Goal: Navigation & Orientation: Understand site structure

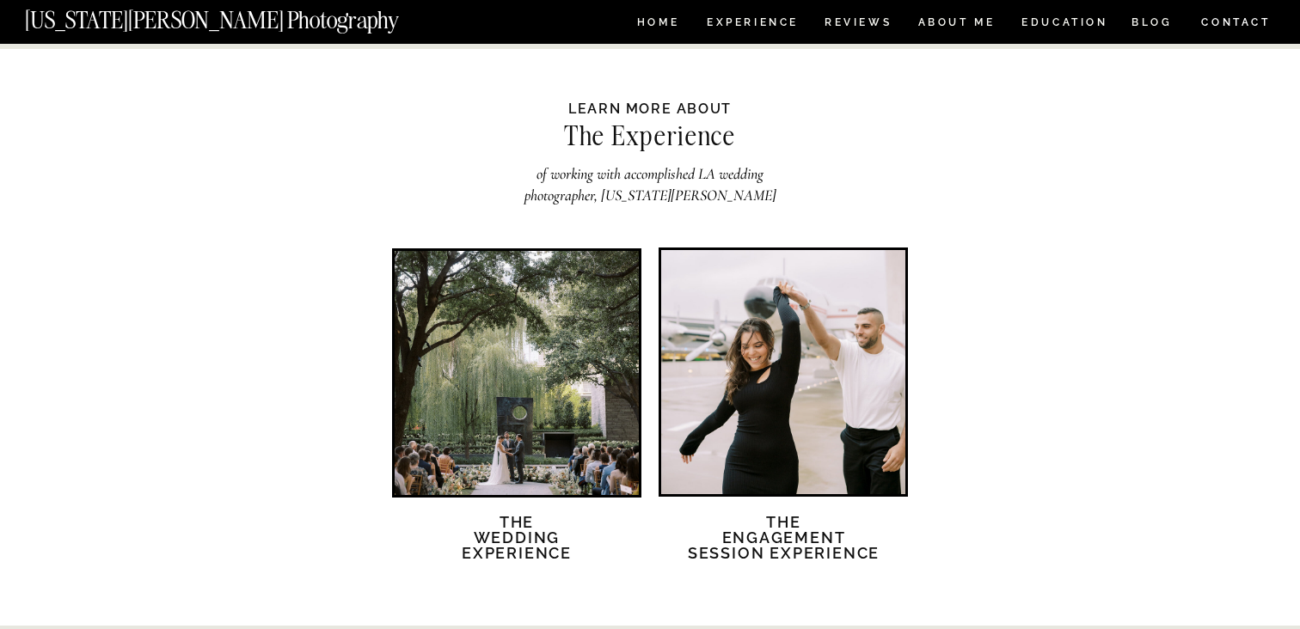
scroll to position [2863, 0]
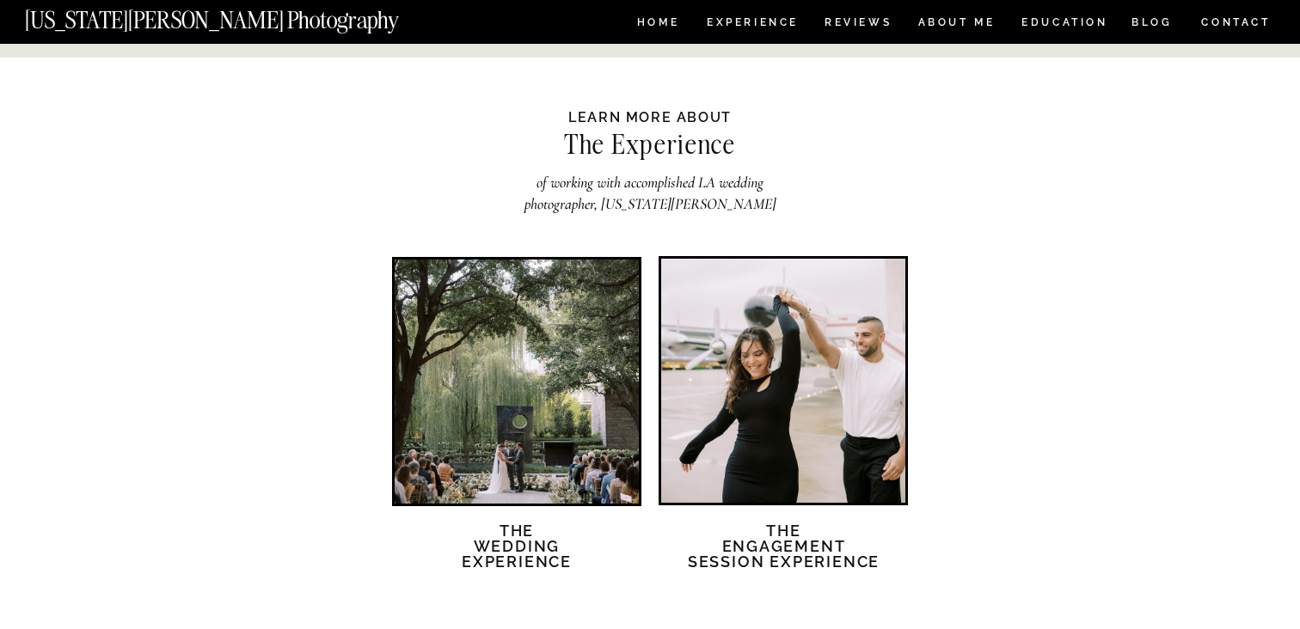
click at [803, 411] on div at bounding box center [783, 381] width 244 height 244
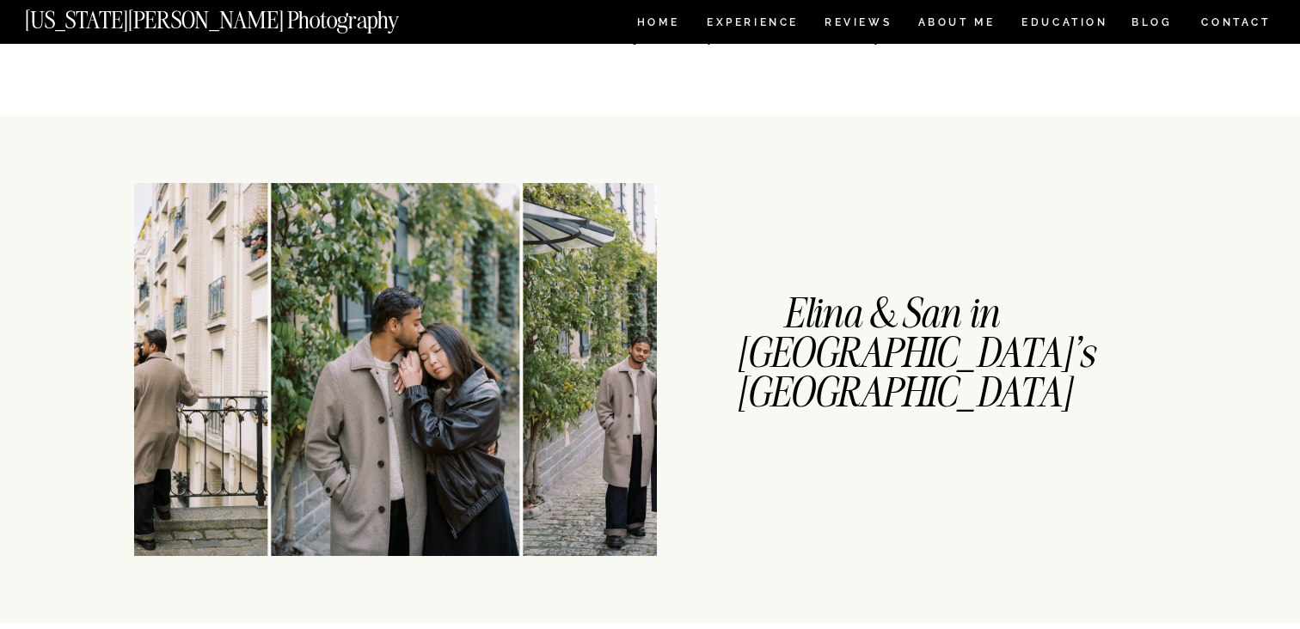
scroll to position [309, 0]
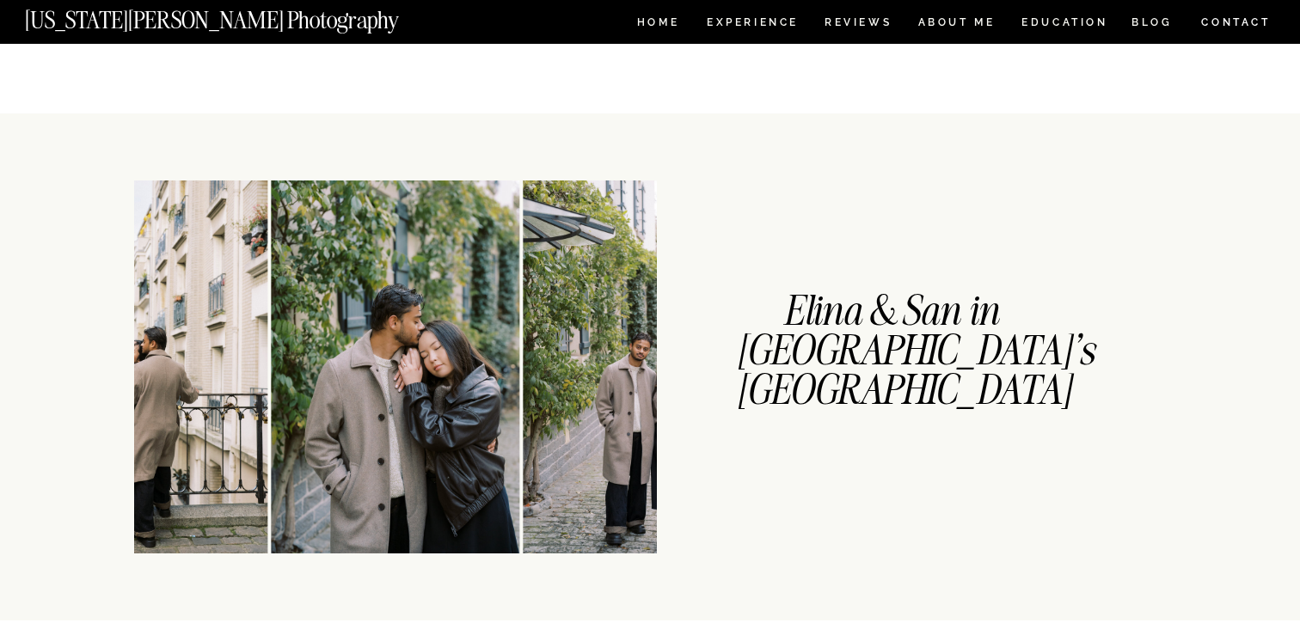
click at [617, 395] on img at bounding box center [648, 367] width 248 height 373
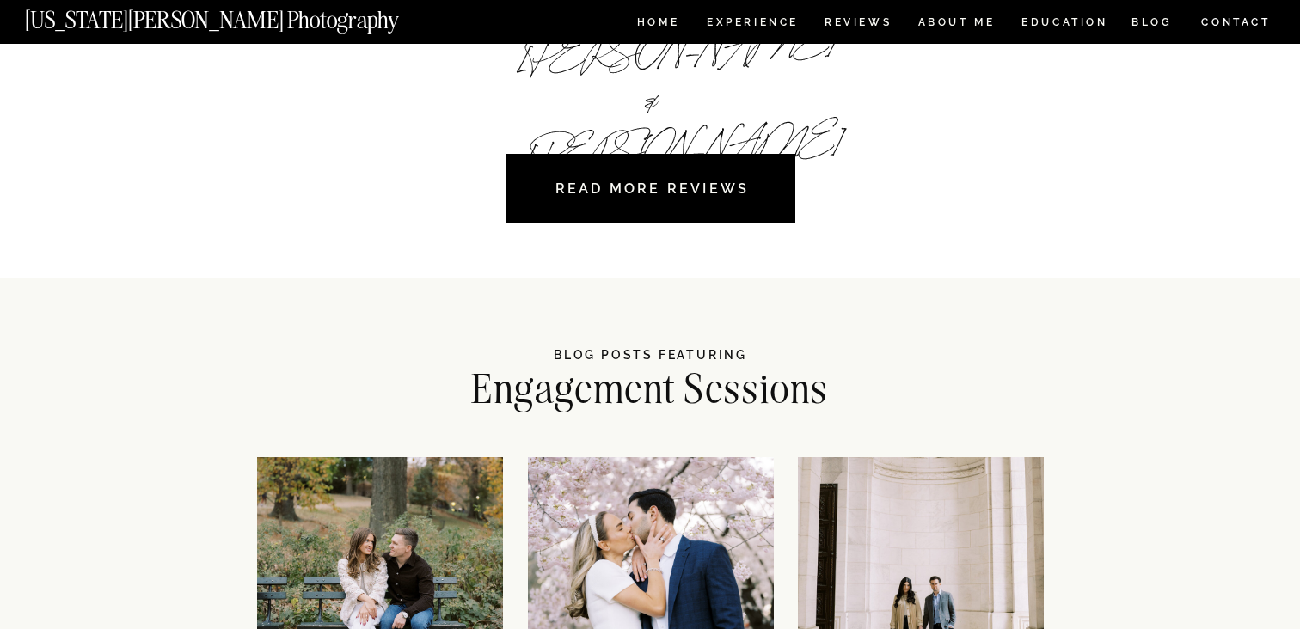
scroll to position [3326, 0]
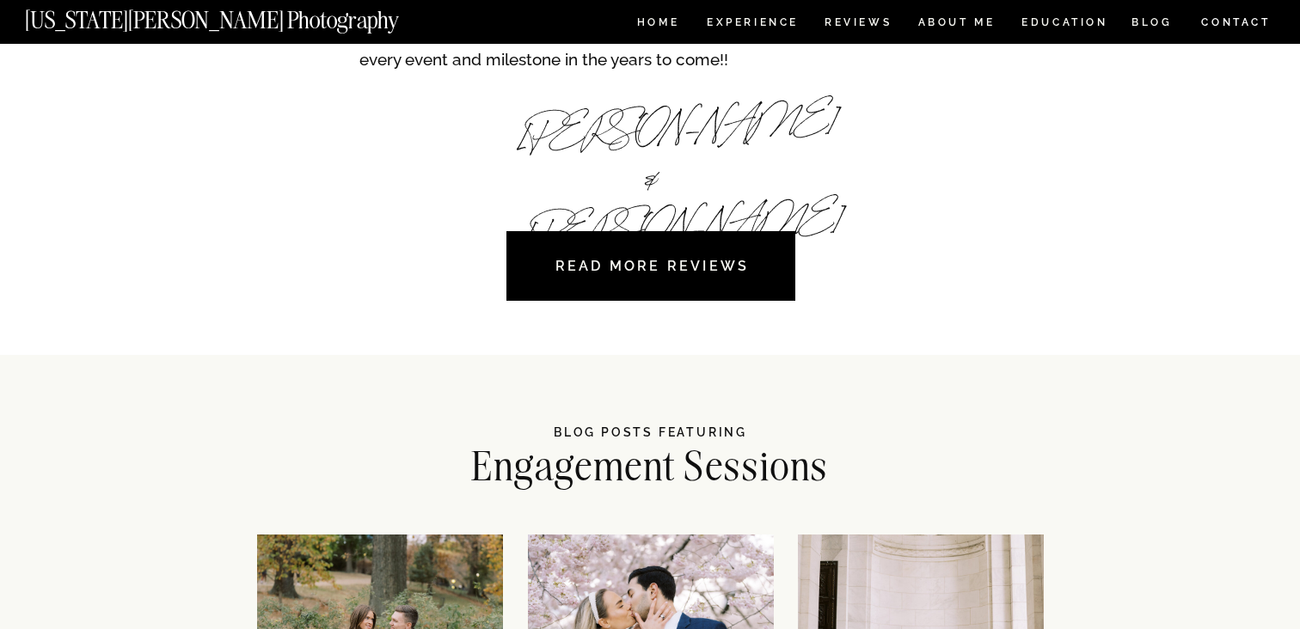
click at [751, 264] on nav "READ MORE REVIEWS" at bounding box center [652, 266] width 261 height 52
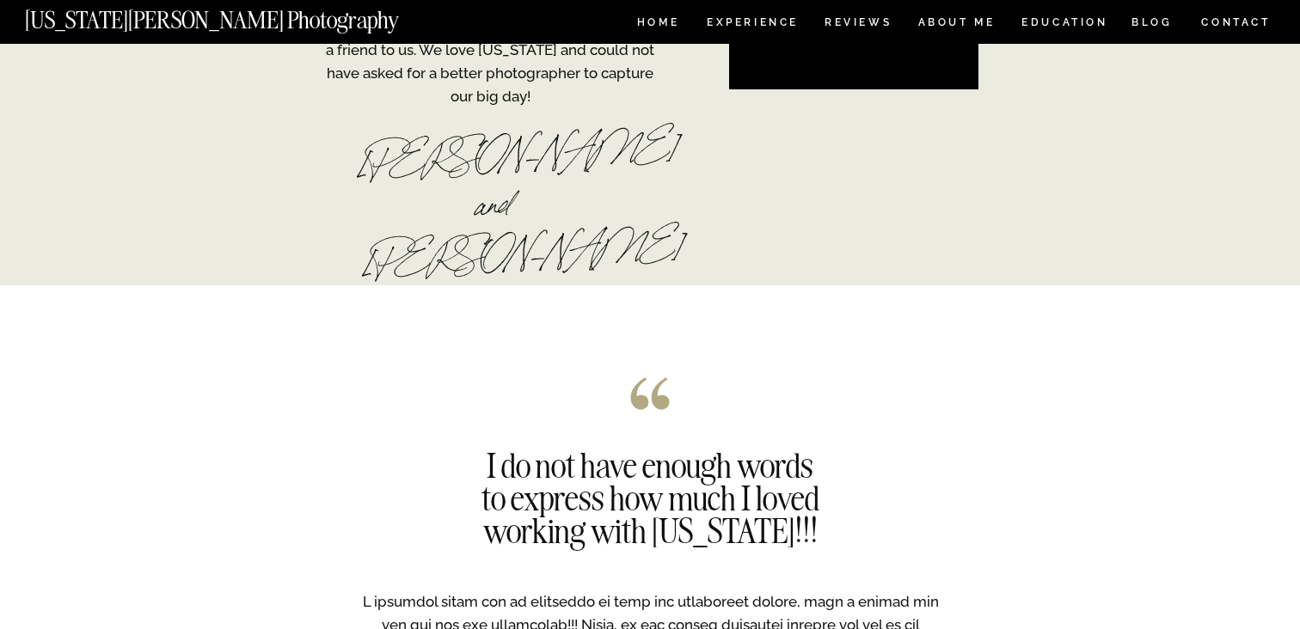
scroll to position [573, 0]
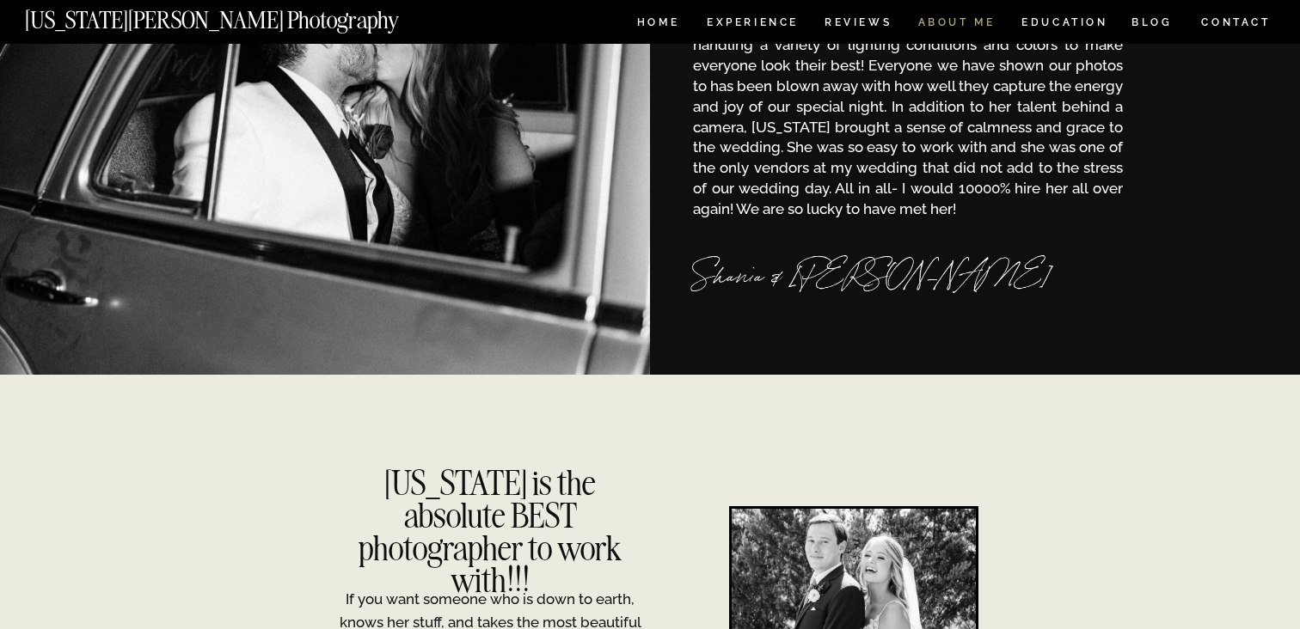
click at [948, 27] on nav "ABOUT ME" at bounding box center [956, 24] width 78 height 15
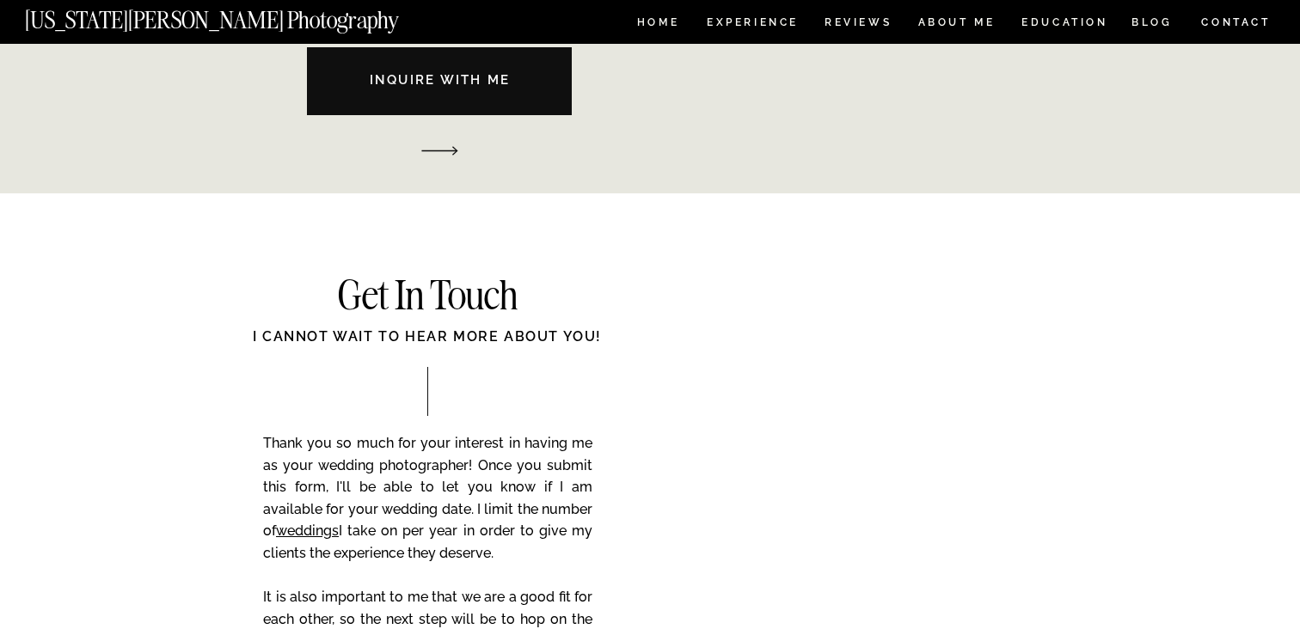
scroll to position [2671, 0]
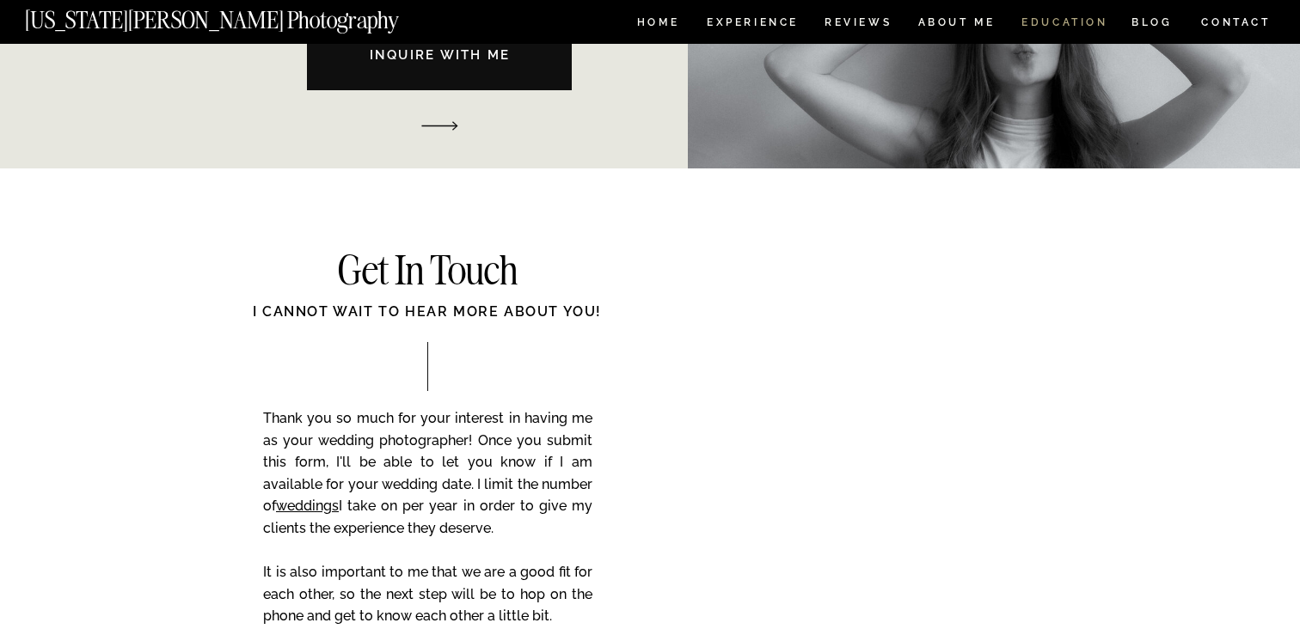
click at [1077, 28] on nav "EDUCATION" at bounding box center [1065, 24] width 90 height 15
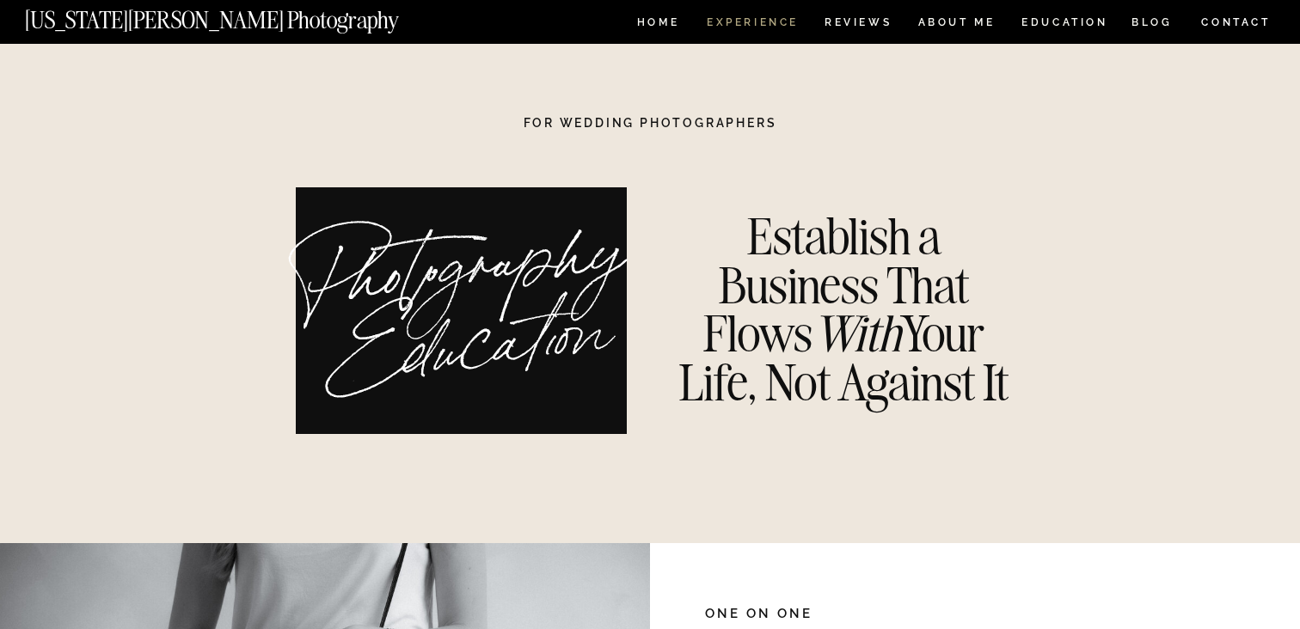
click at [722, 21] on nav "Experience" at bounding box center [752, 24] width 90 height 15
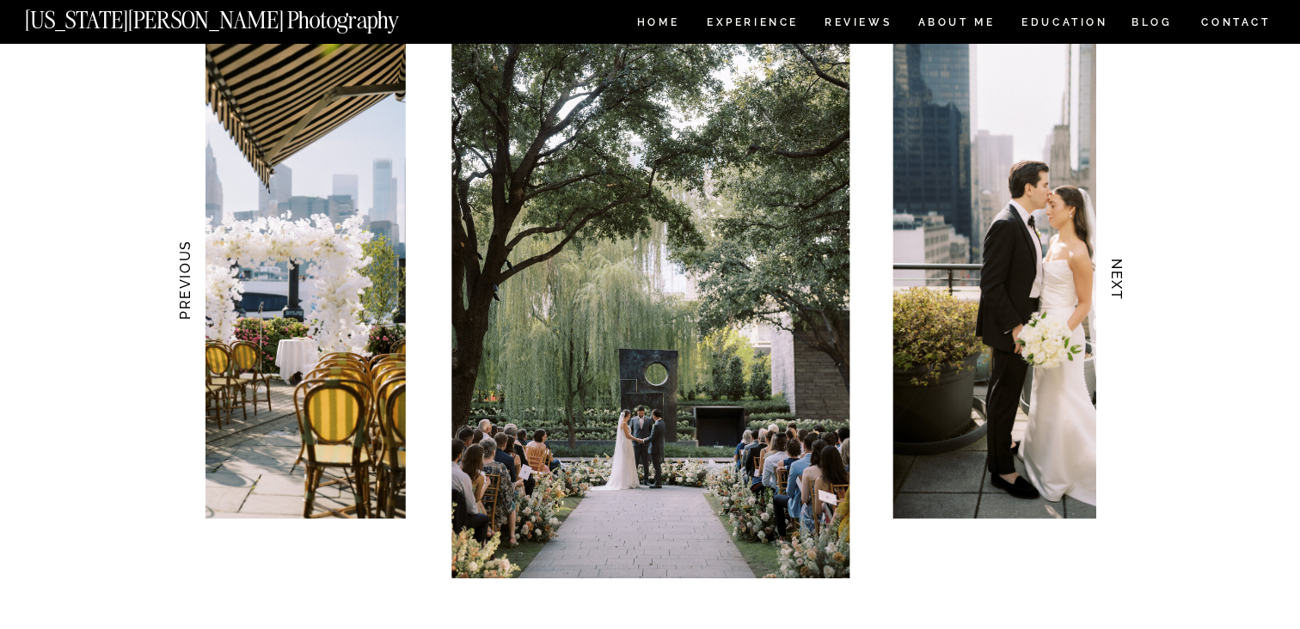
scroll to position [1718, 0]
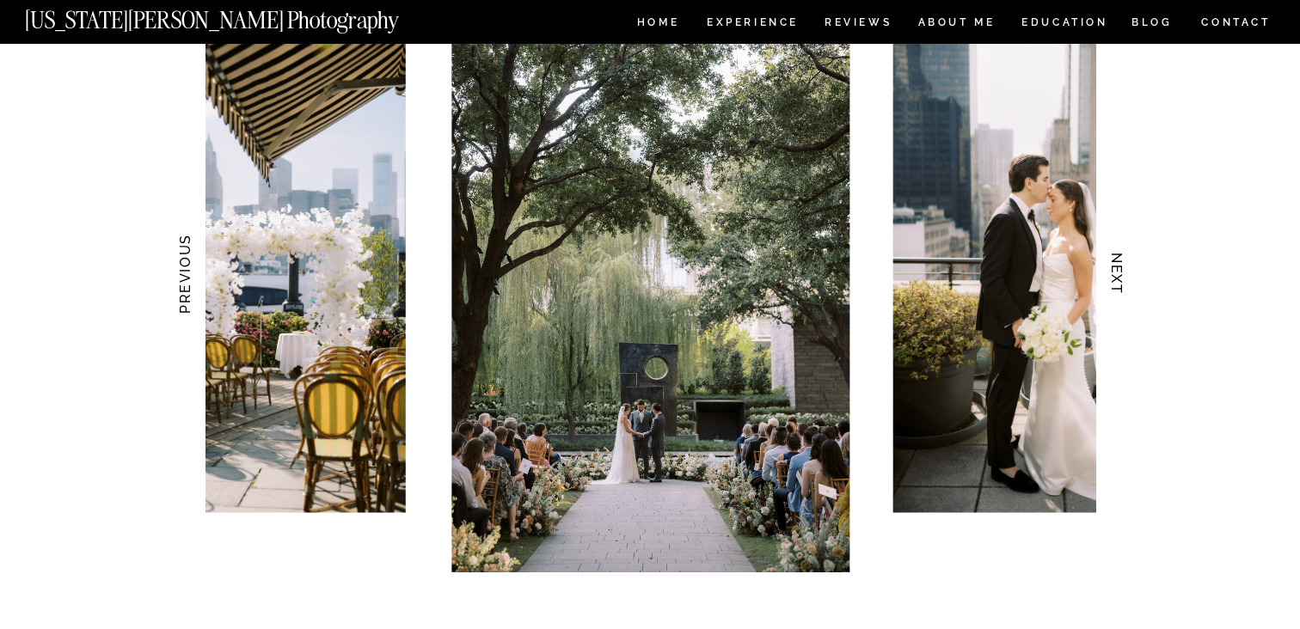
click at [1115, 267] on h3 "NEXT" at bounding box center [1117, 274] width 18 height 108
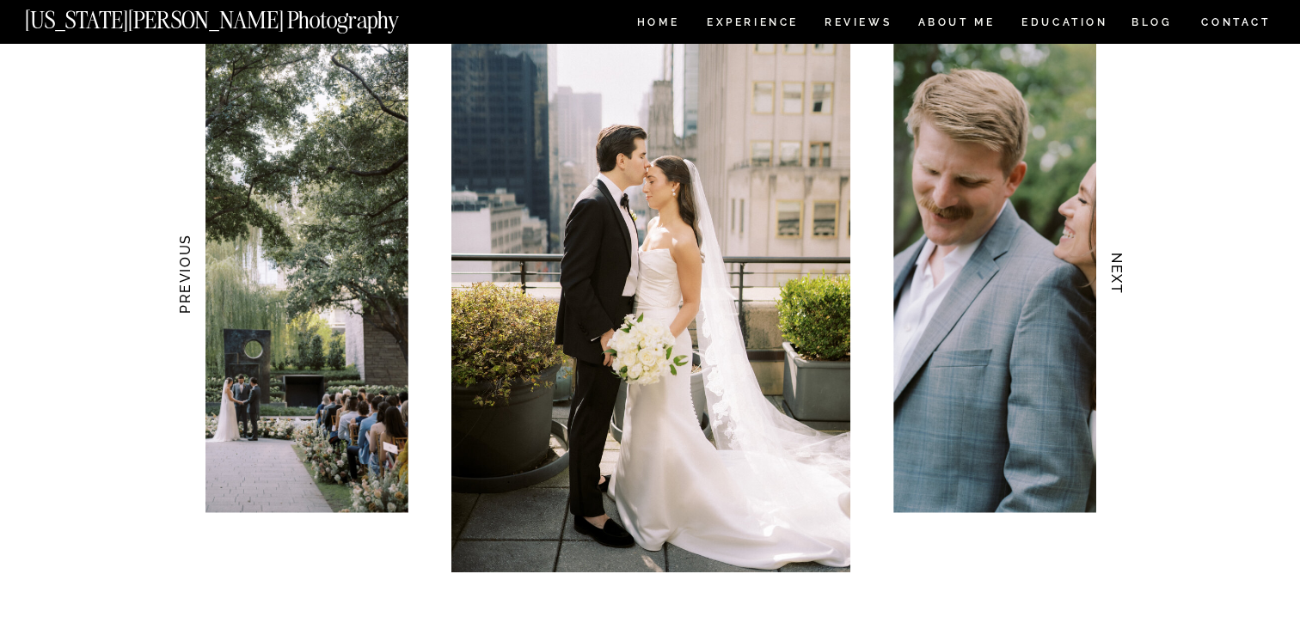
click at [1115, 267] on h3 "NEXT" at bounding box center [1117, 274] width 18 height 108
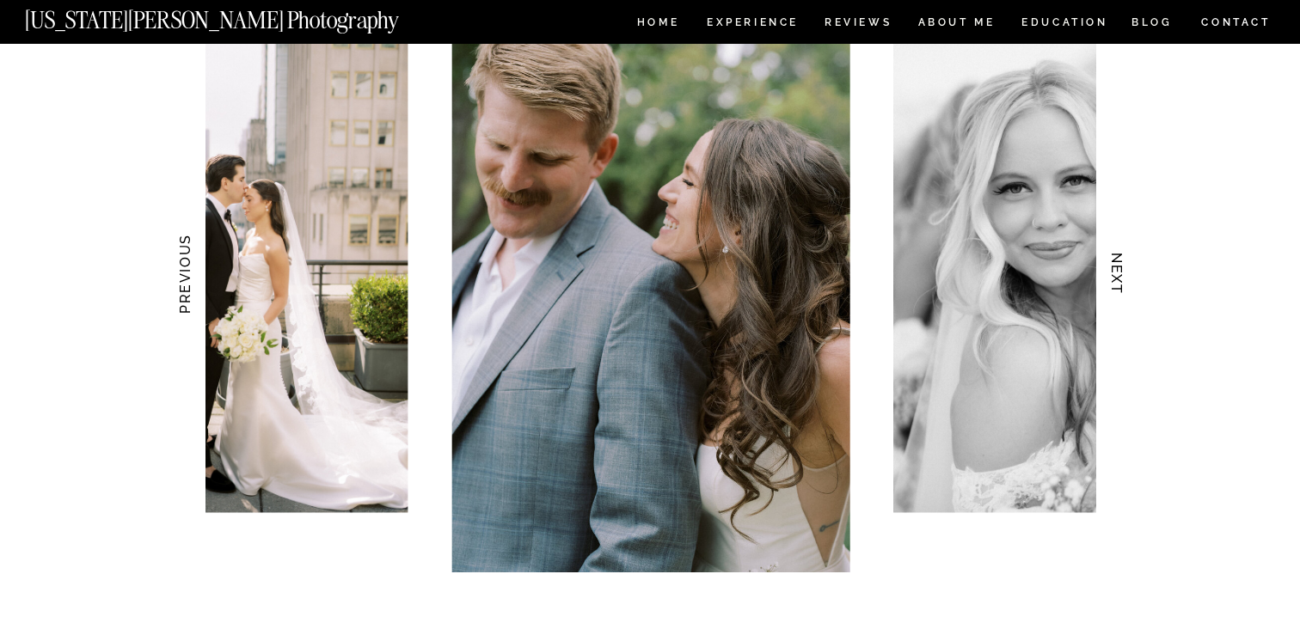
click at [1115, 267] on h3 "NEXT" at bounding box center [1117, 274] width 18 height 108
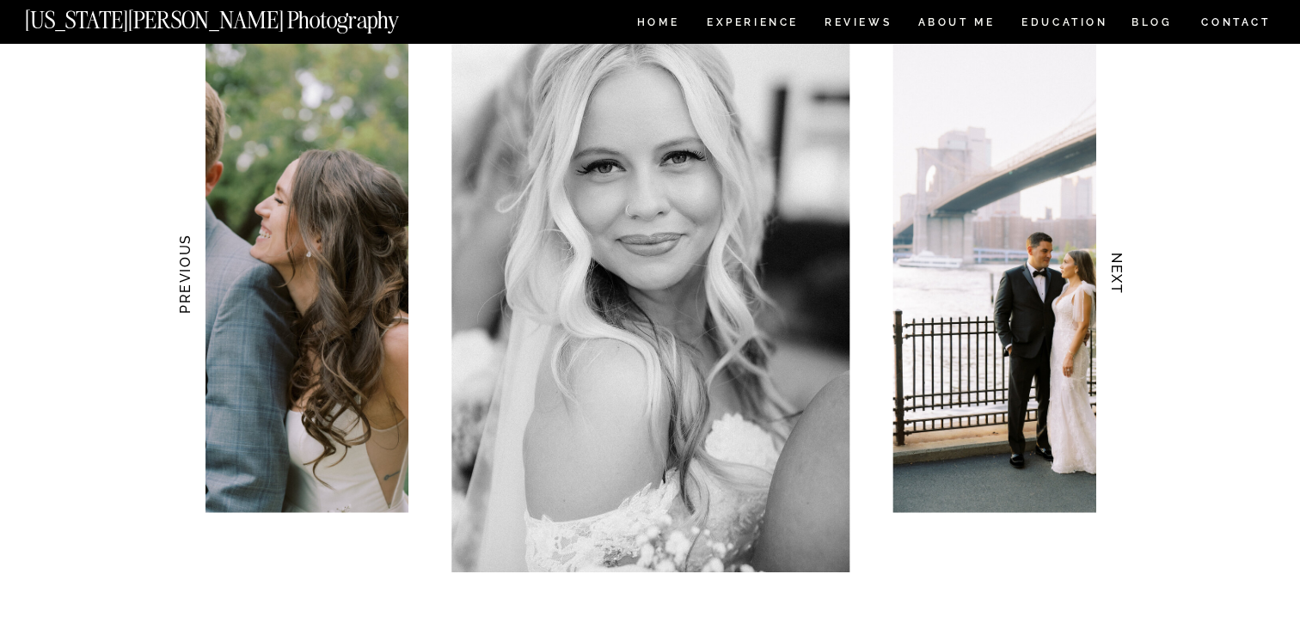
click at [1115, 267] on h3 "NEXT" at bounding box center [1117, 274] width 18 height 108
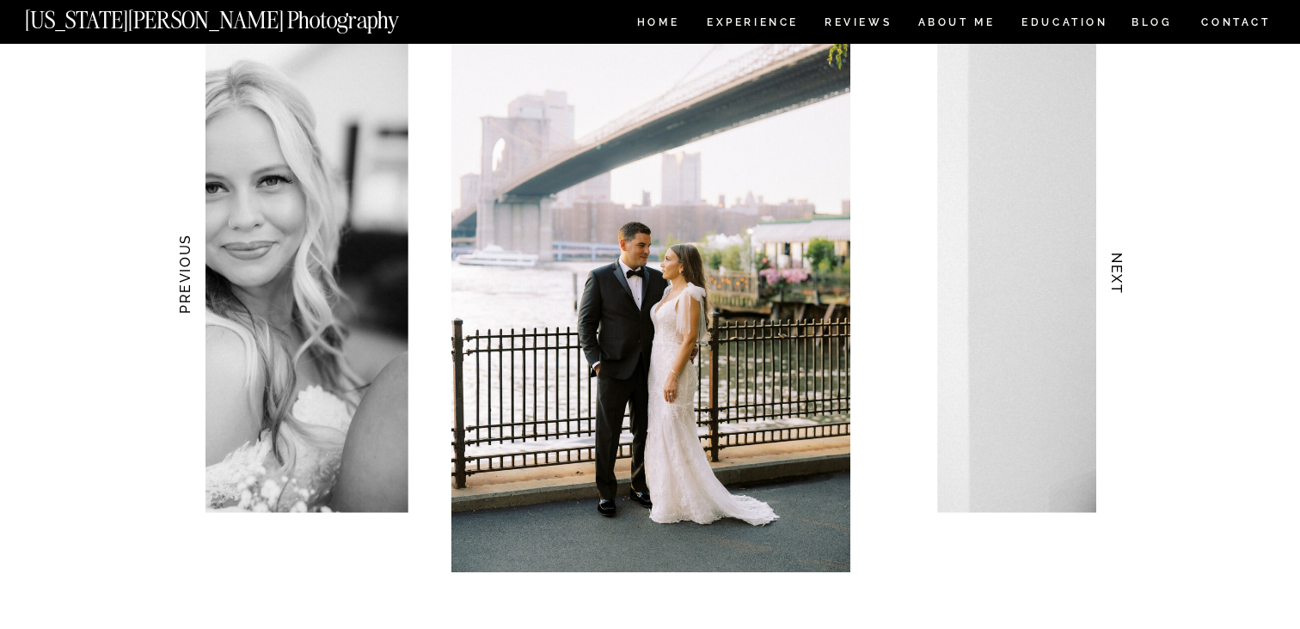
click at [1118, 268] on h3 "NEXT" at bounding box center [1117, 274] width 18 height 108
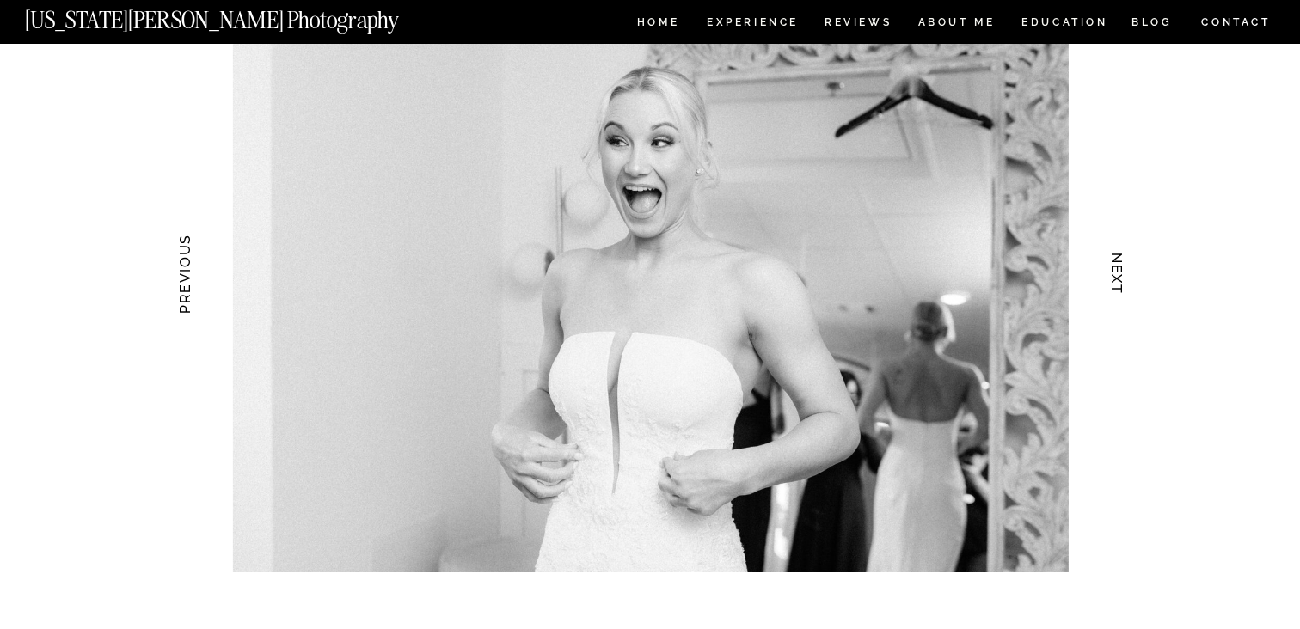
click at [1118, 268] on h3 "NEXT" at bounding box center [1117, 274] width 18 height 108
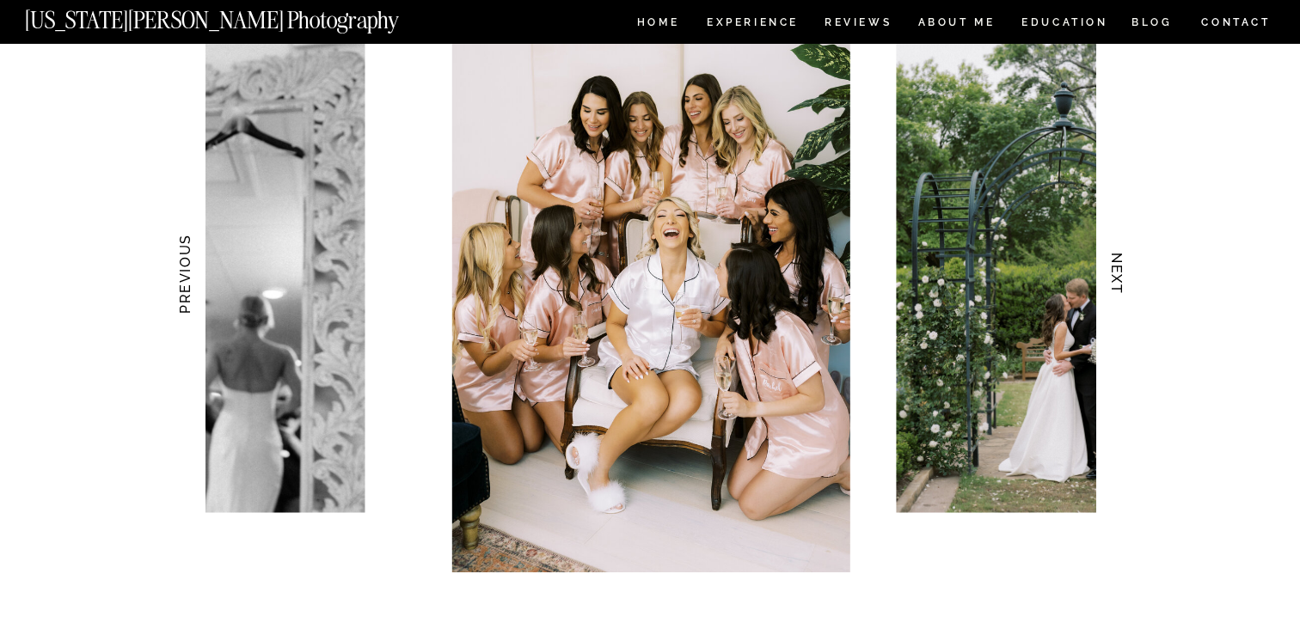
click at [1118, 268] on h3 "NEXT" at bounding box center [1117, 274] width 18 height 108
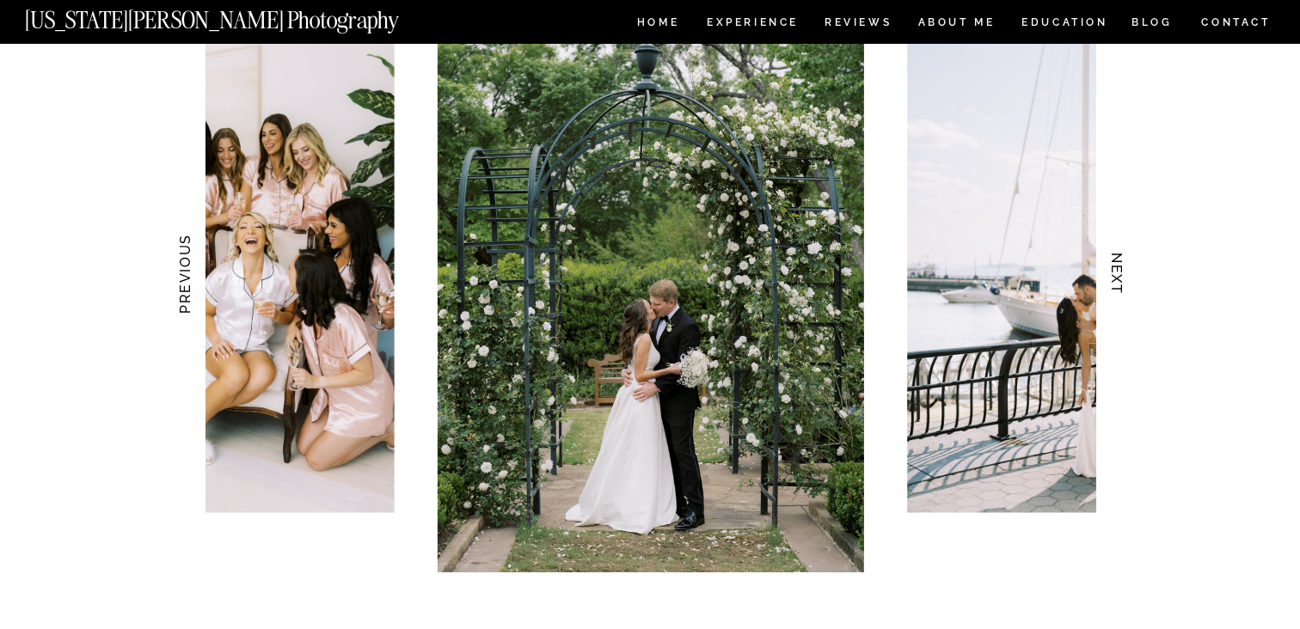
click at [1118, 268] on h3 "NEXT" at bounding box center [1117, 274] width 18 height 108
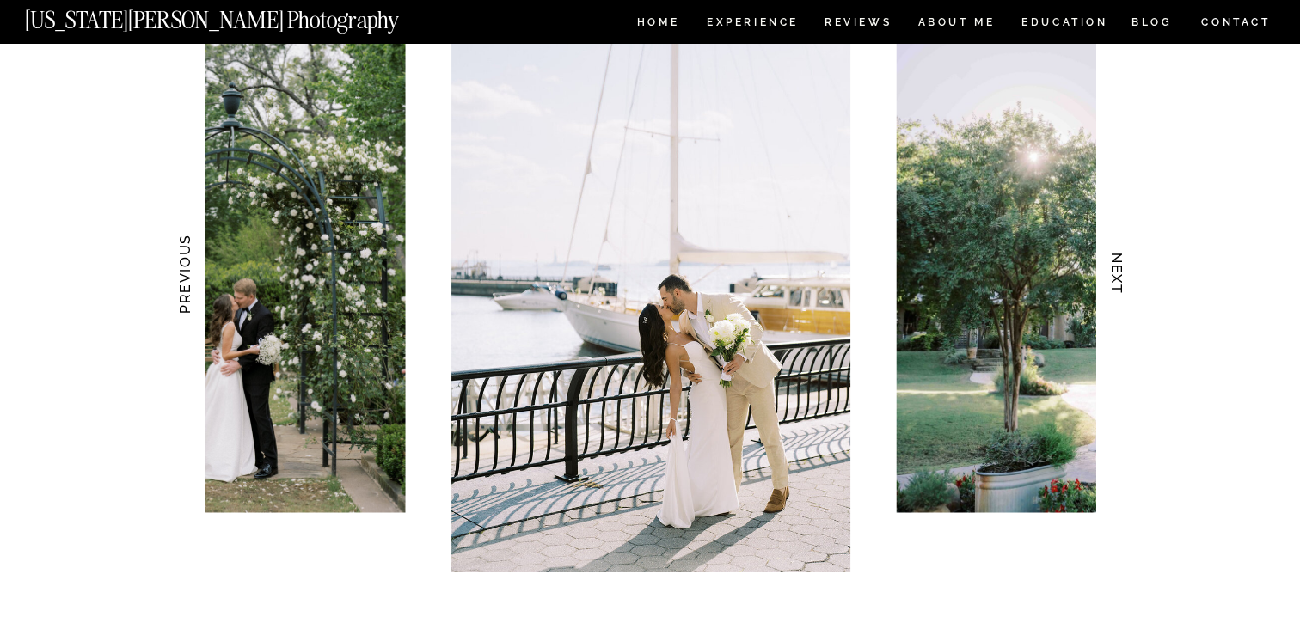
click at [1118, 268] on h3 "NEXT" at bounding box center [1117, 274] width 18 height 108
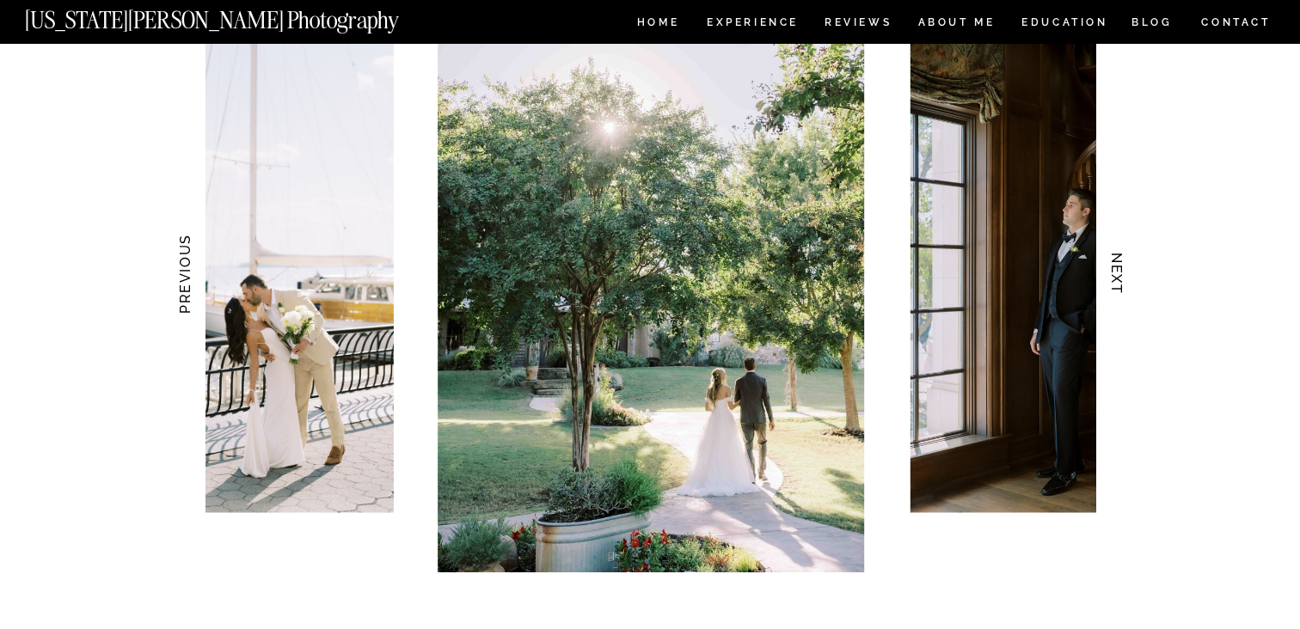
click at [1118, 268] on h3 "NEXT" at bounding box center [1117, 274] width 18 height 108
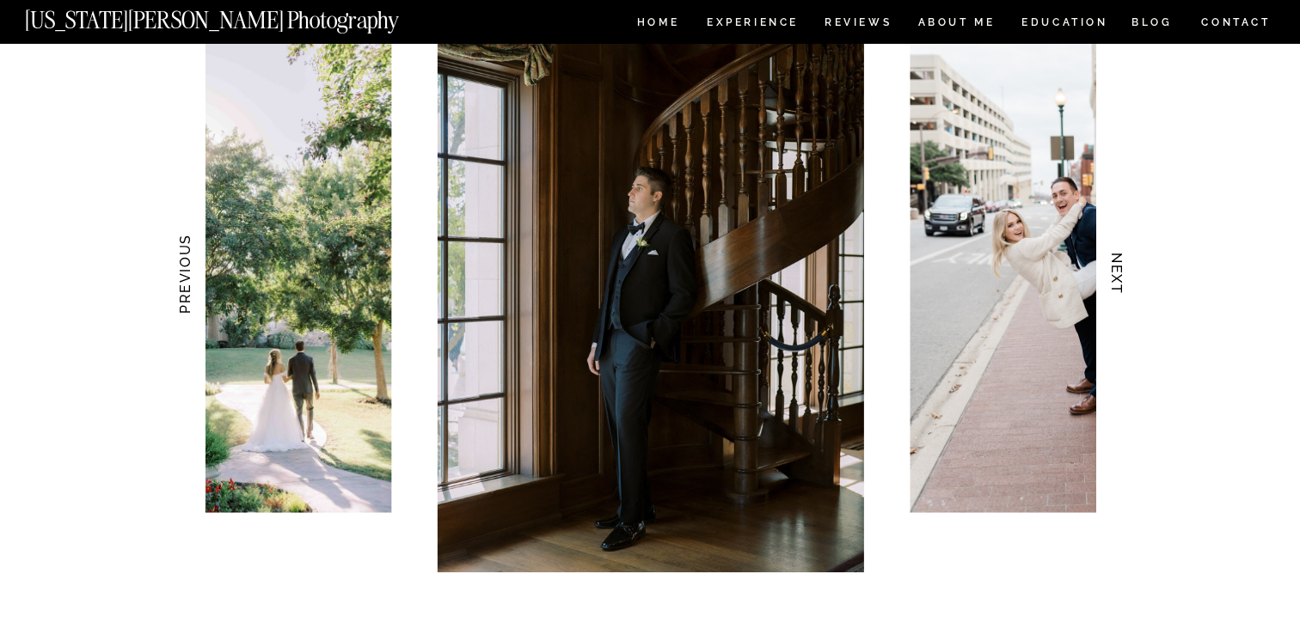
click at [1118, 268] on h3 "NEXT" at bounding box center [1117, 274] width 18 height 108
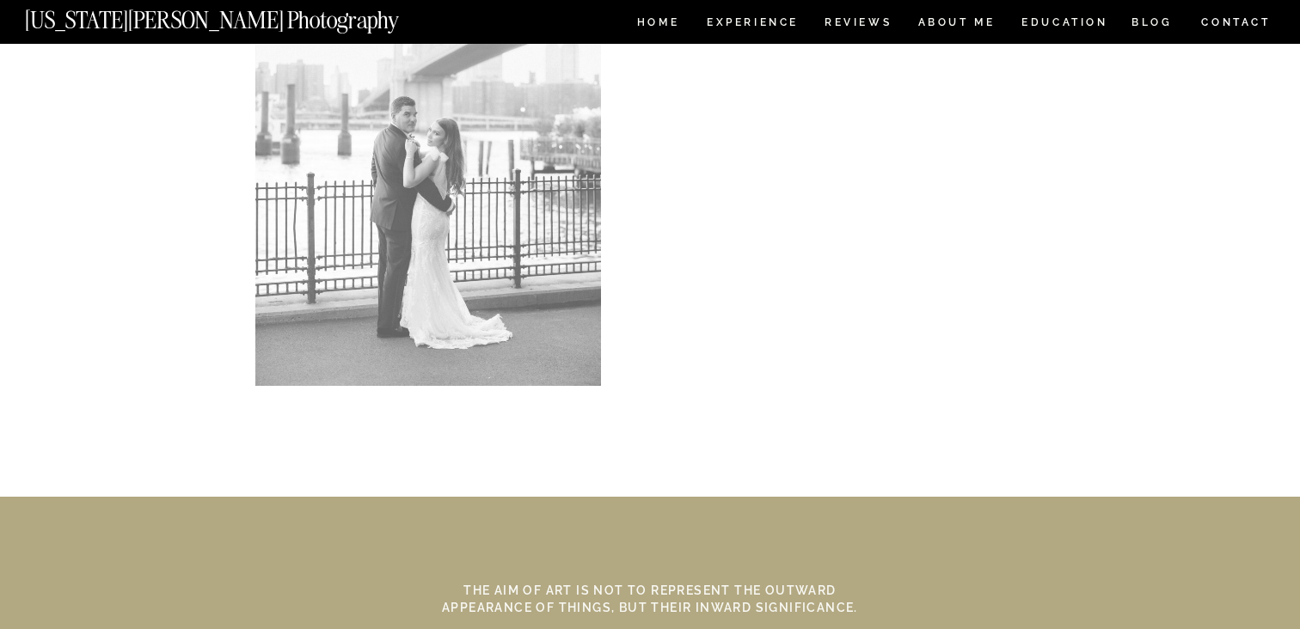
scroll to position [8085, 0]
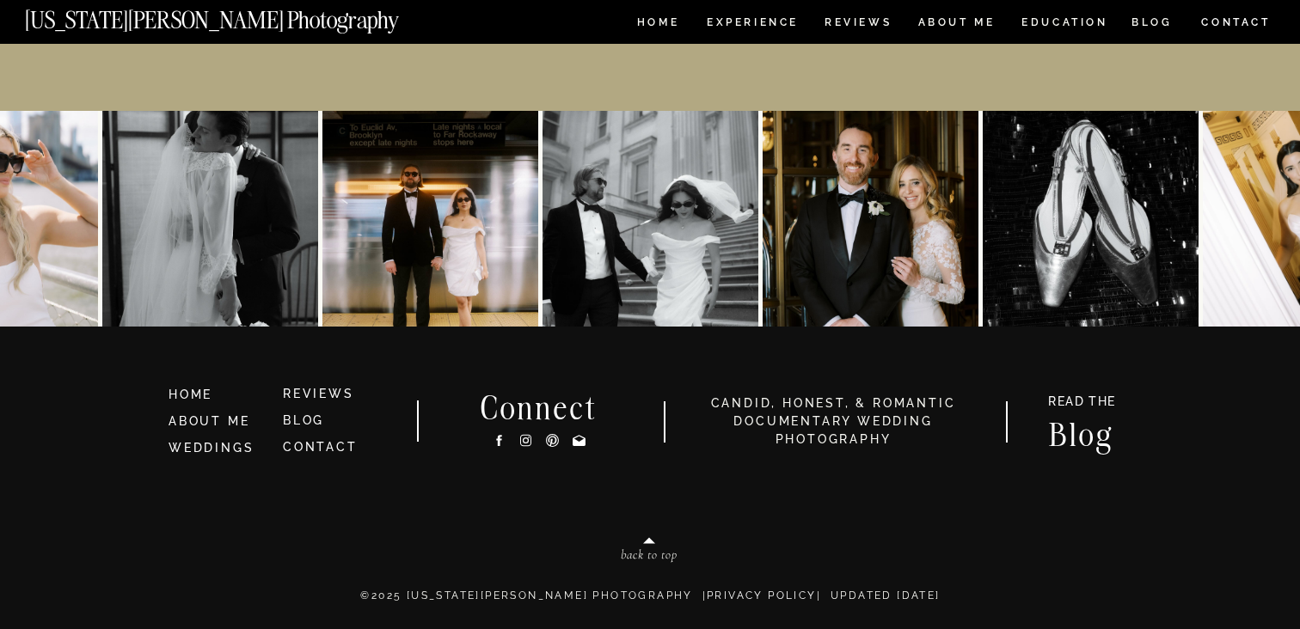
click at [524, 440] on icon at bounding box center [525, 441] width 15 height 18
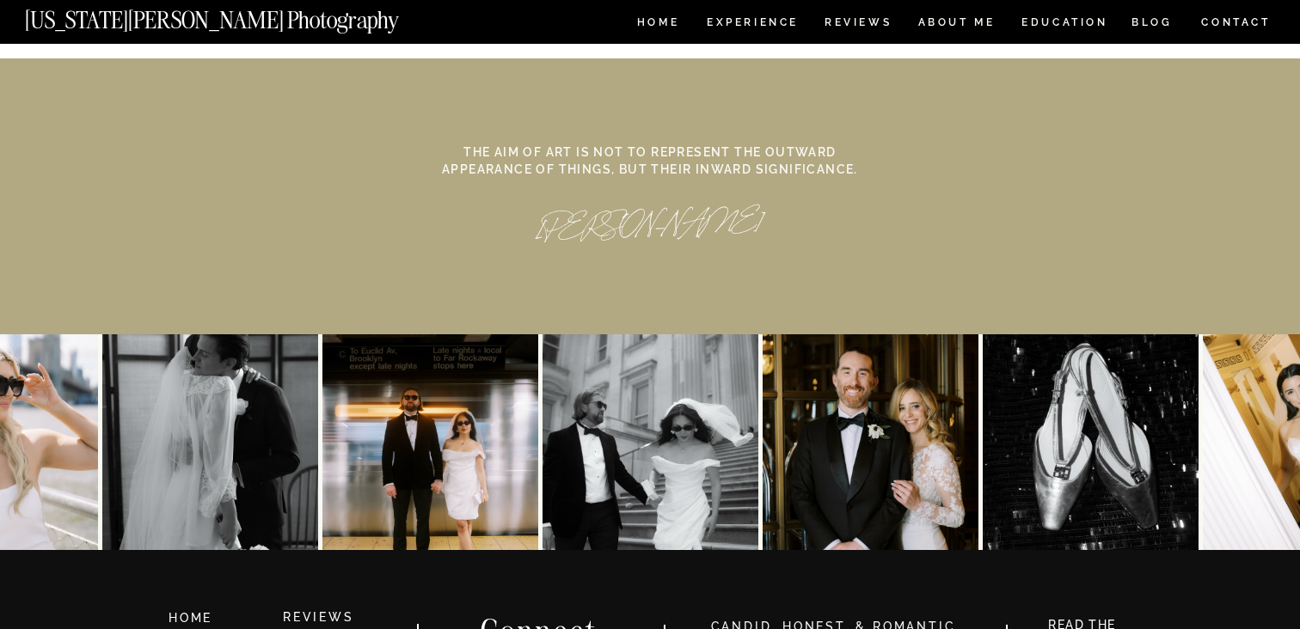
scroll to position [7856, 0]
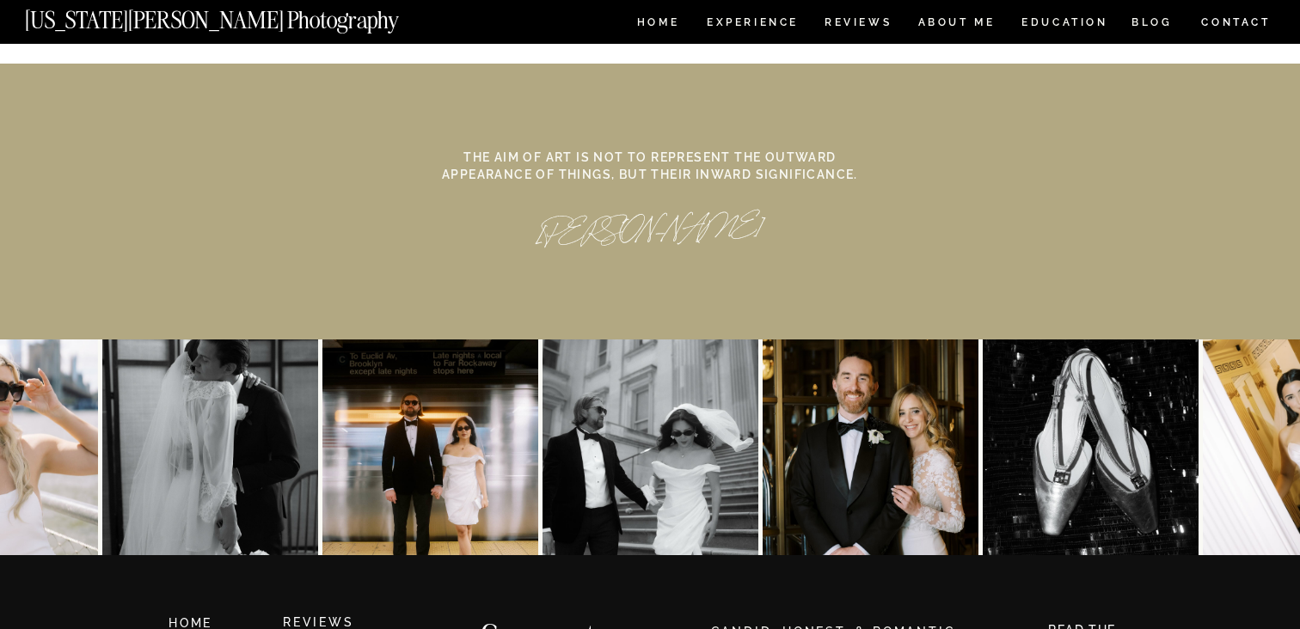
click at [664, 19] on nav "HOME" at bounding box center [658, 24] width 49 height 15
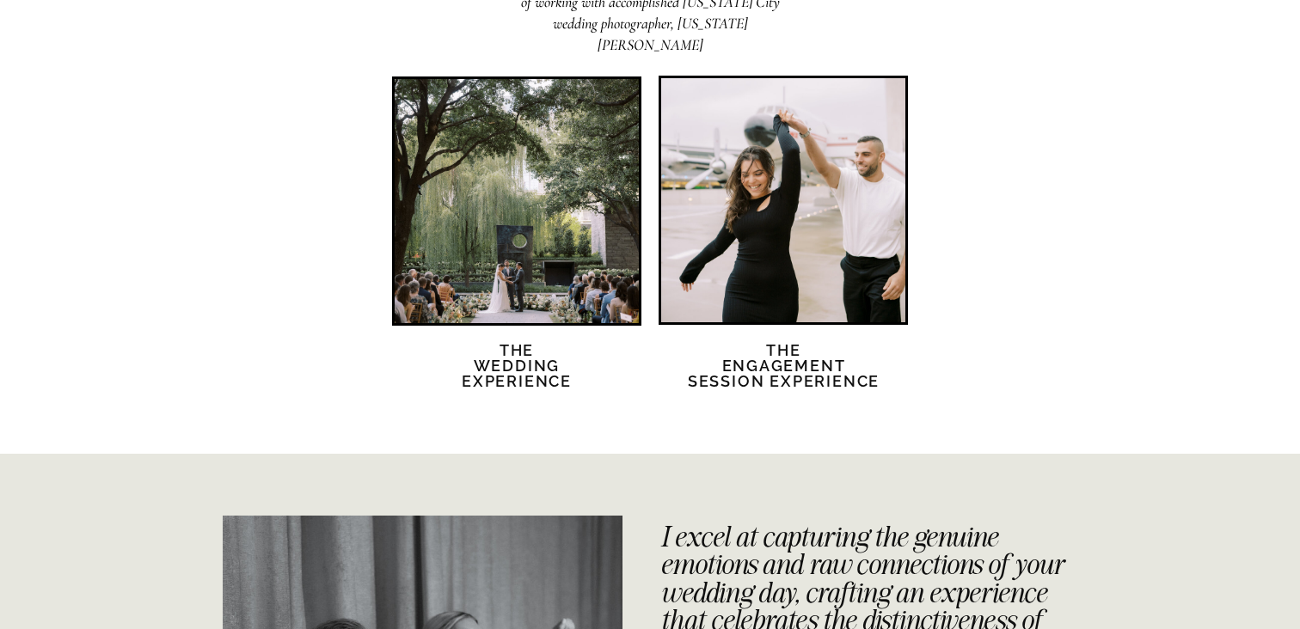
scroll to position [3404, 0]
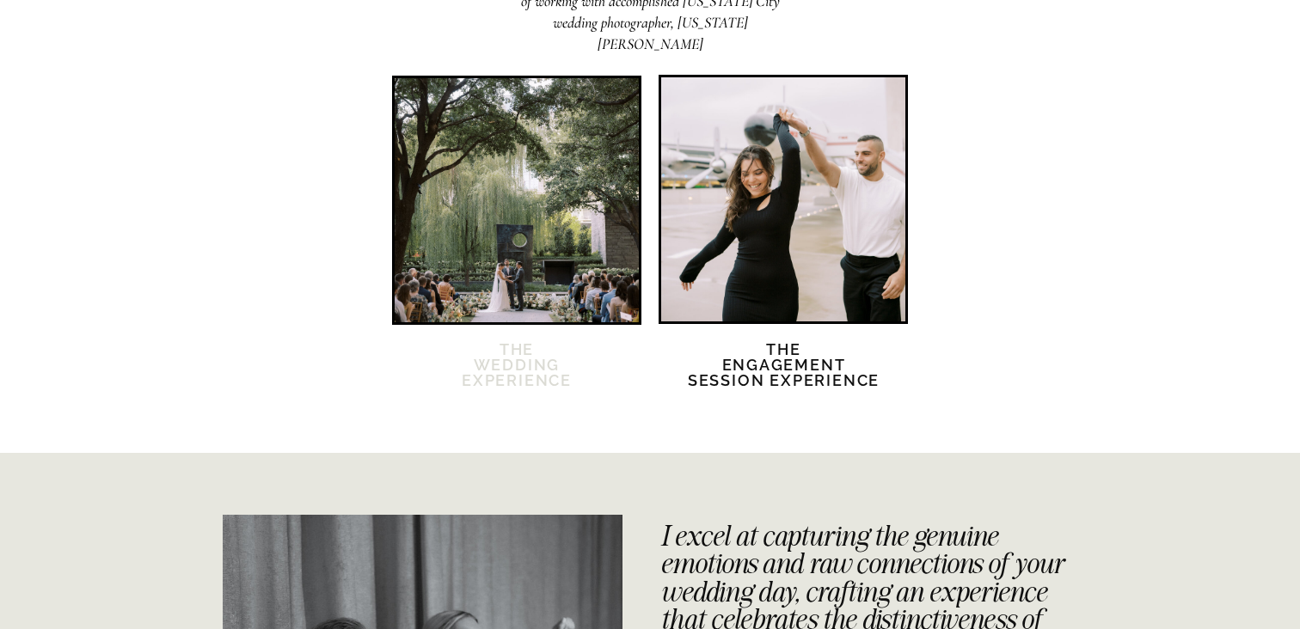
click at [451, 363] on h2 "The Wedding Experience" at bounding box center [517, 375] width 148 height 67
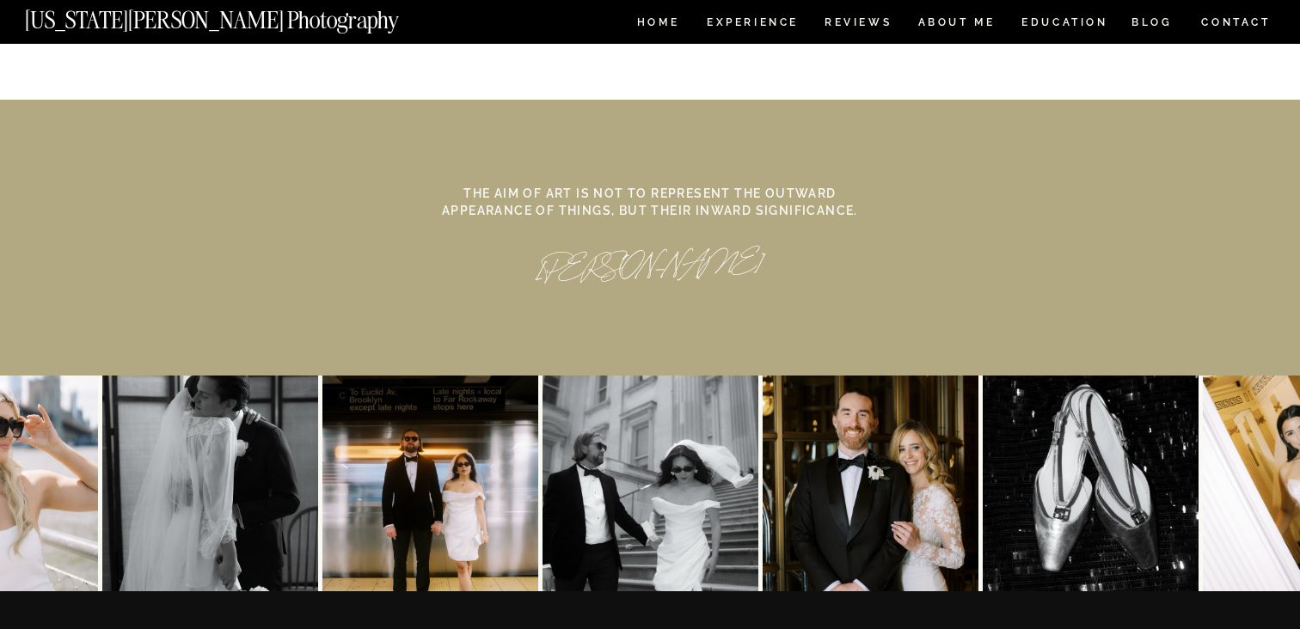
scroll to position [7824, 0]
